Goal: Find specific page/section: Find specific page/section

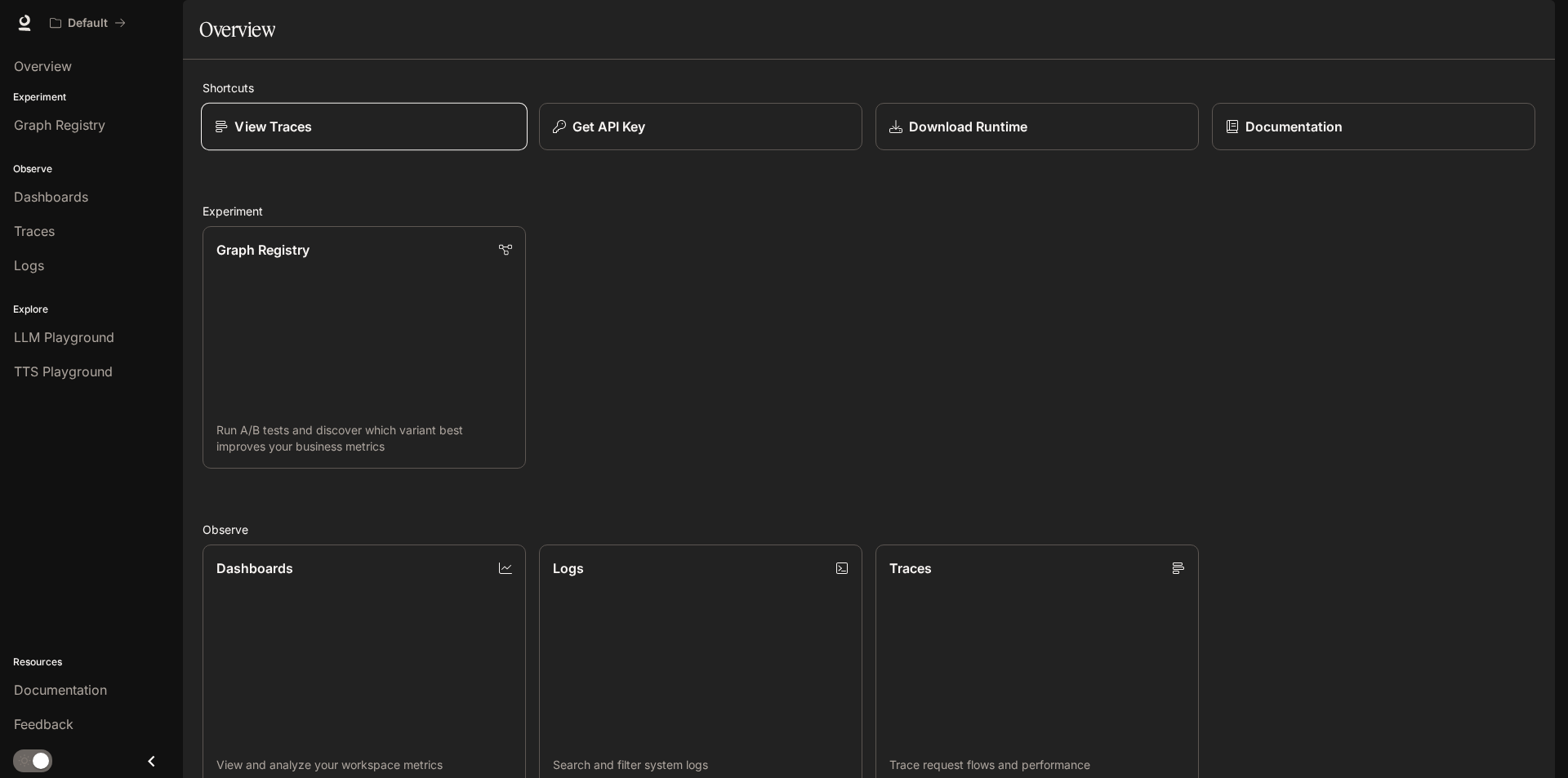
click at [274, 151] on link "View Traces" at bounding box center [364, 127] width 327 height 49
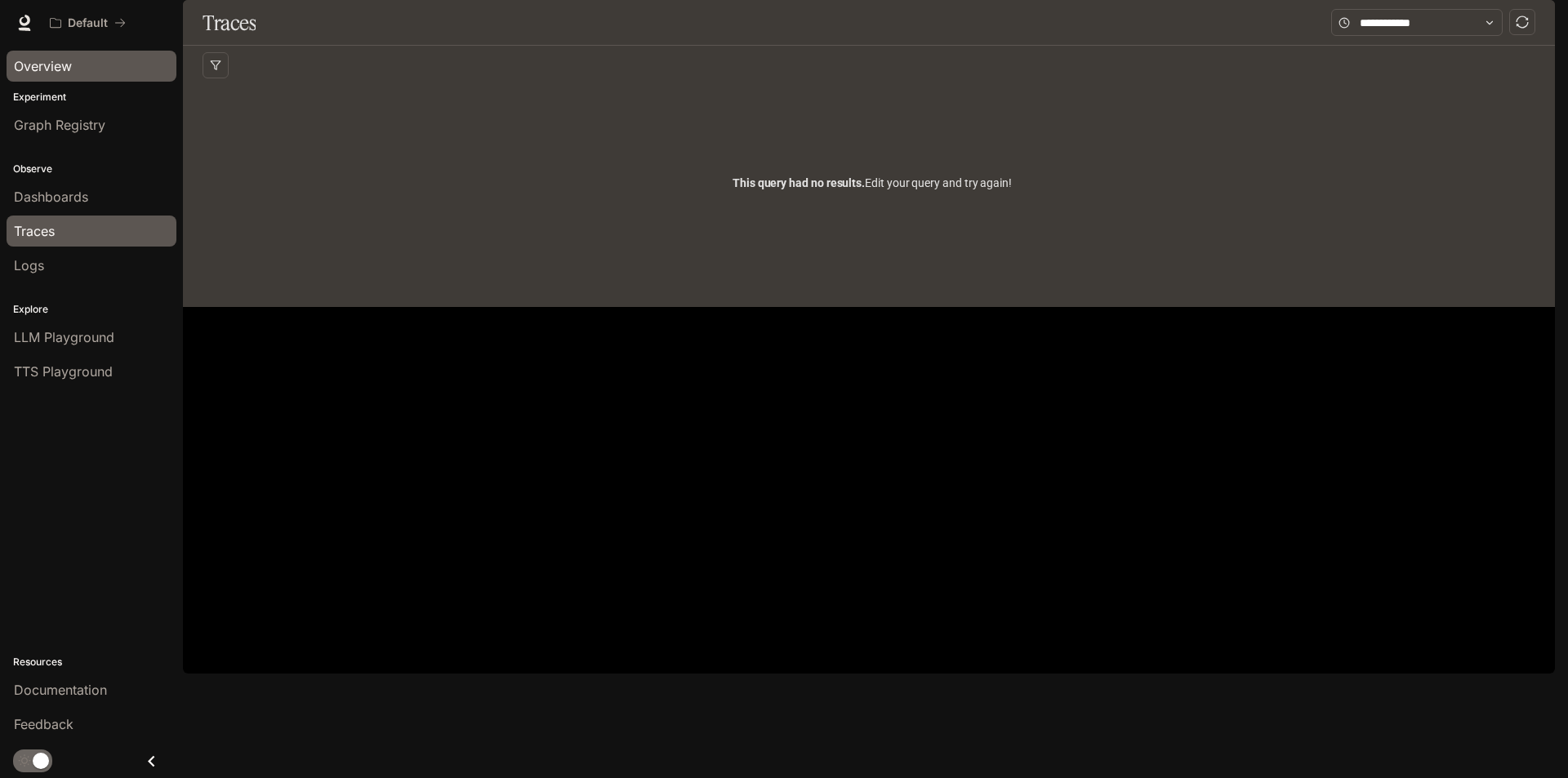
click at [77, 60] on div "Overview" at bounding box center [91, 66] width 155 height 19
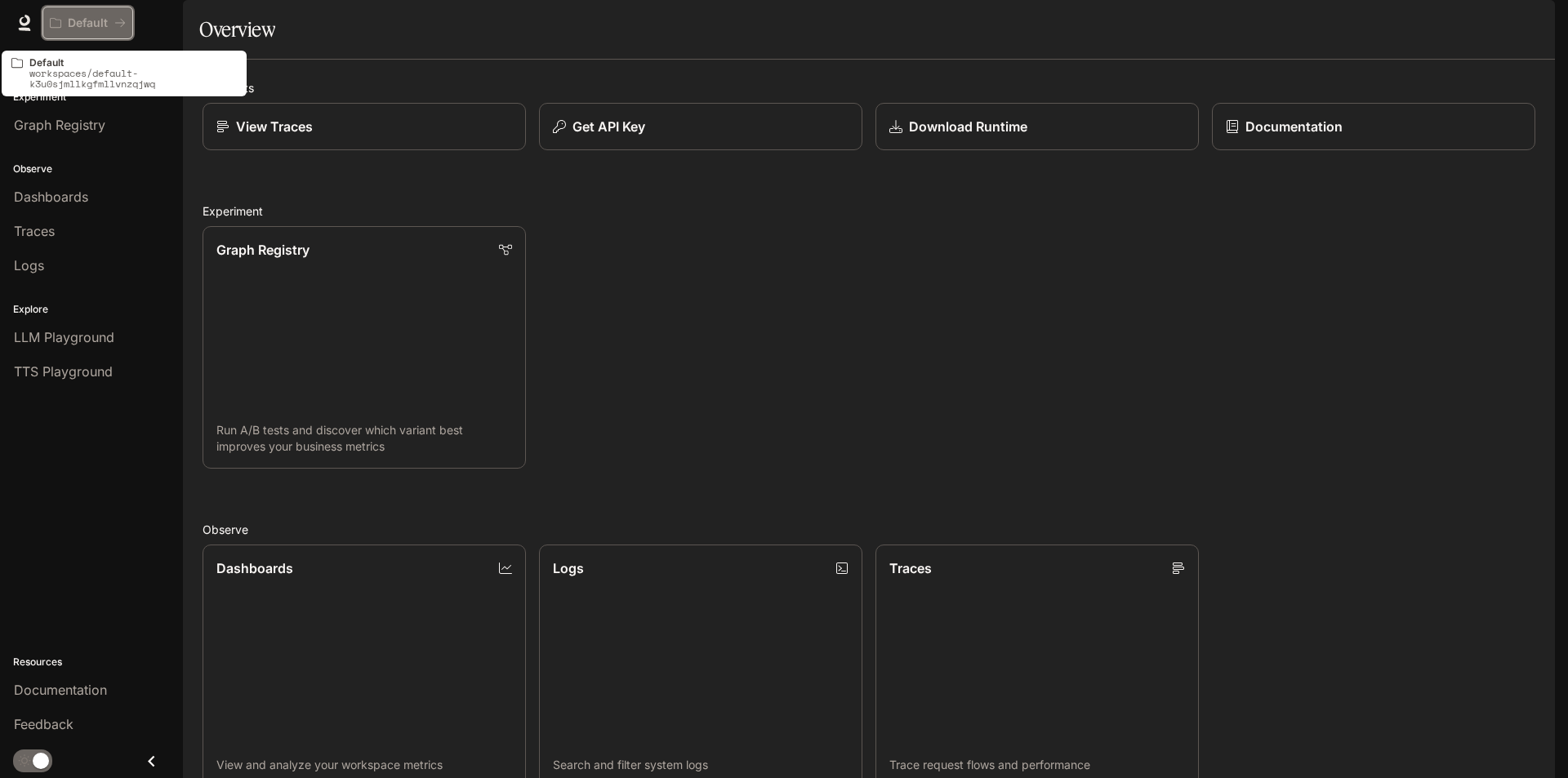
click at [91, 18] on p "Default" at bounding box center [87, 23] width 40 height 14
